Goal: Entertainment & Leisure: Consume media (video, audio)

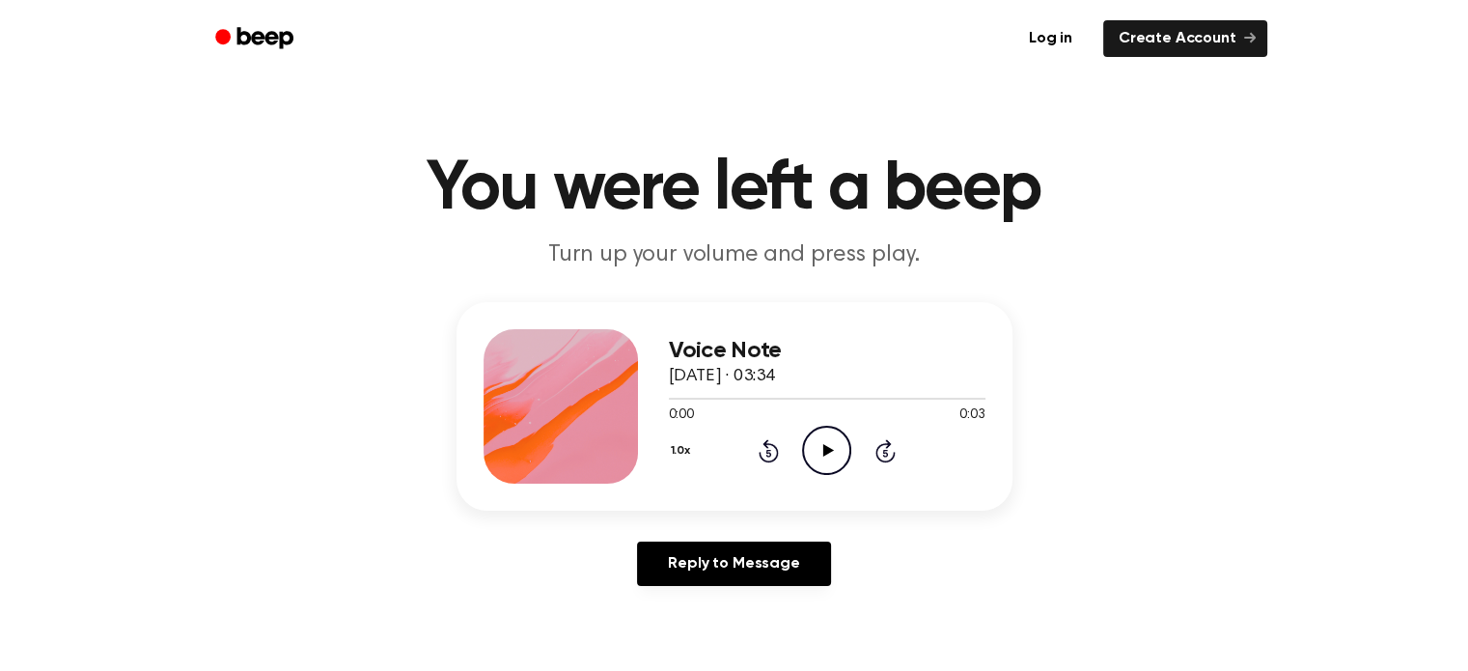
click at [830, 458] on icon "Play Audio" at bounding box center [826, 450] width 49 height 49
click at [799, 434] on div "1.0x Rewind 5 seconds Play Audio Skip 5 seconds" at bounding box center [827, 450] width 317 height 49
click at [816, 442] on icon "Play Audio" at bounding box center [826, 450] width 49 height 49
click at [823, 432] on icon "Play Audio" at bounding box center [826, 450] width 49 height 49
